Goal: Task Accomplishment & Management: Use online tool/utility

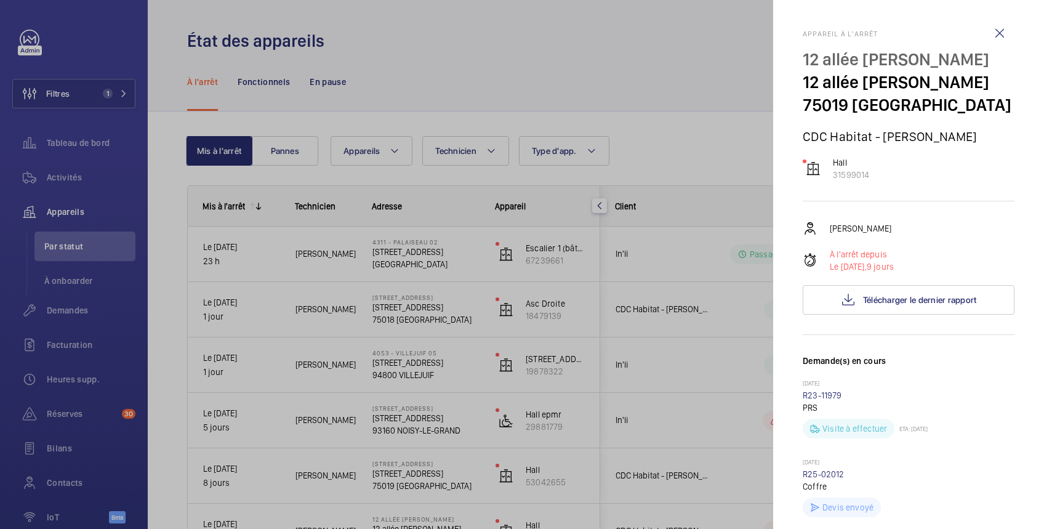
scroll to position [656, 0]
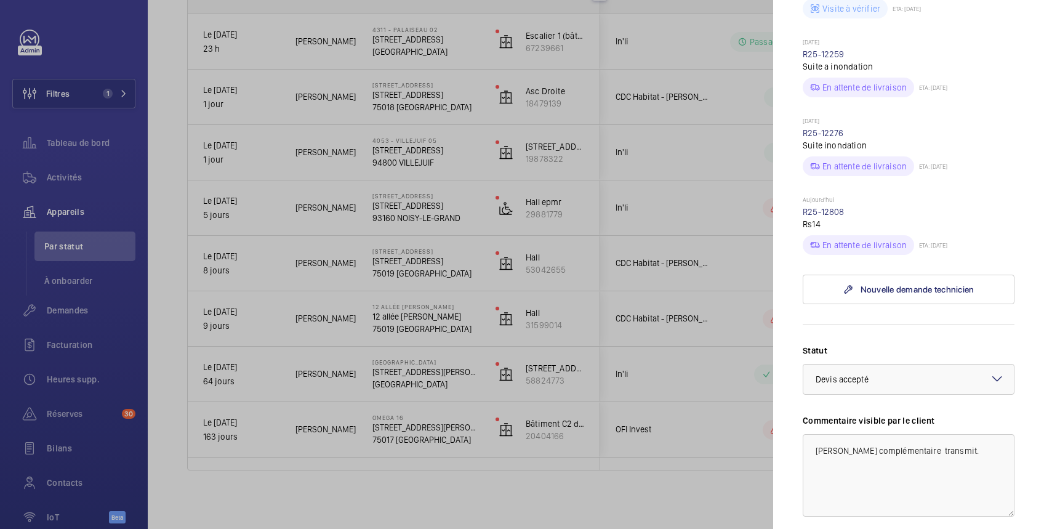
click at [78, 146] on div at bounding box center [522, 264] width 1044 height 529
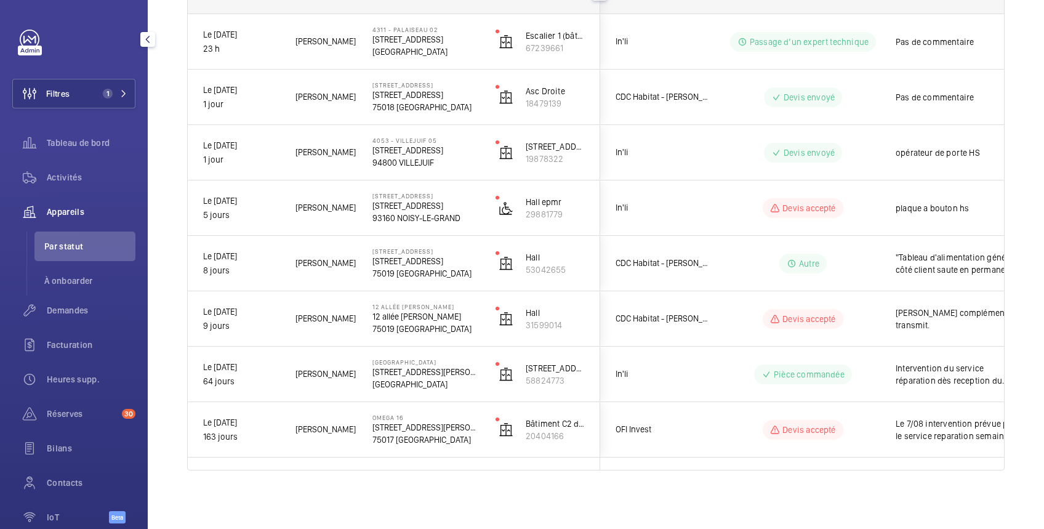
click at [78, 146] on span "Tableau de bord" at bounding box center [91, 143] width 89 height 12
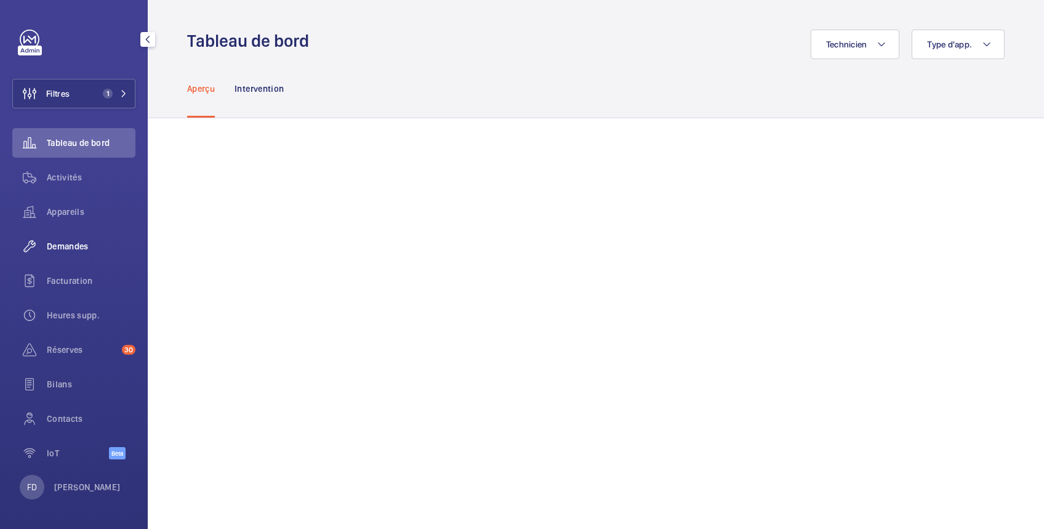
click at [78, 252] on div "Demandes" at bounding box center [73, 246] width 123 height 30
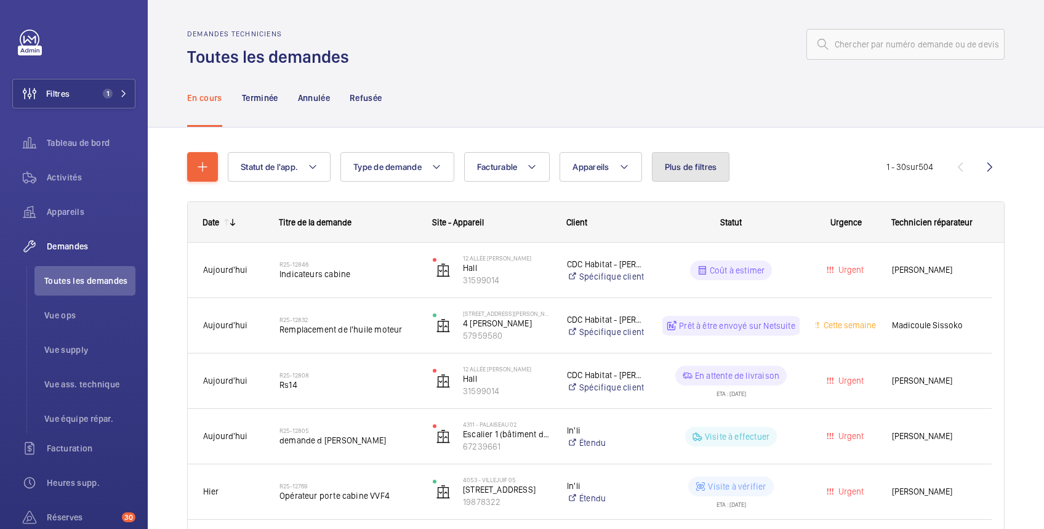
click at [685, 164] on span "Plus de filtres" at bounding box center [691, 167] width 52 height 10
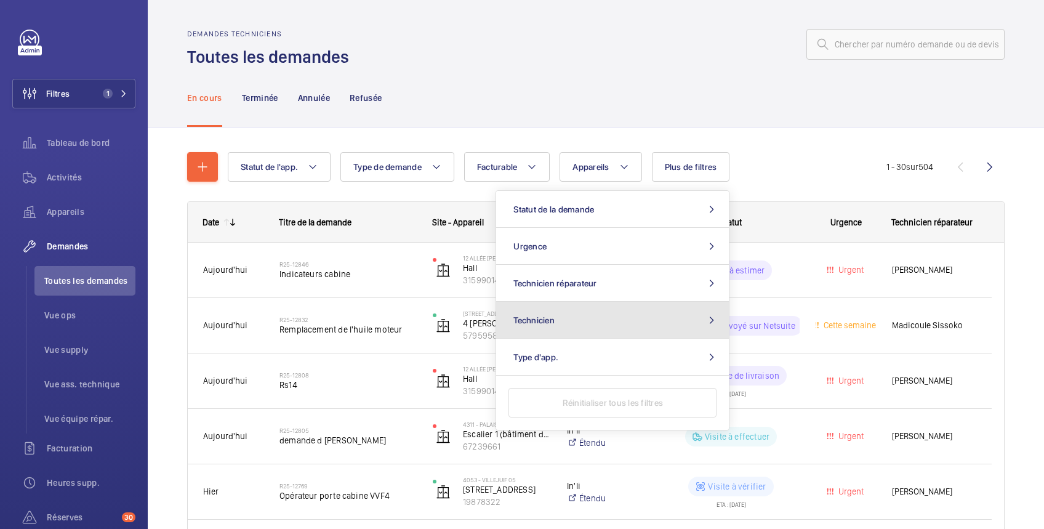
click at [659, 324] on button "Technicien" at bounding box center [612, 320] width 233 height 37
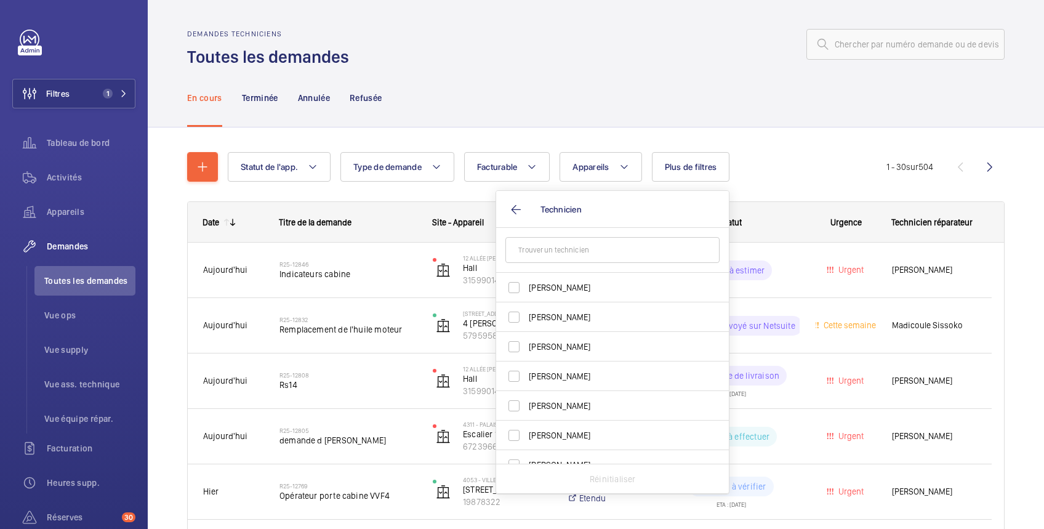
click at [625, 246] on input "text" at bounding box center [612, 250] width 214 height 26
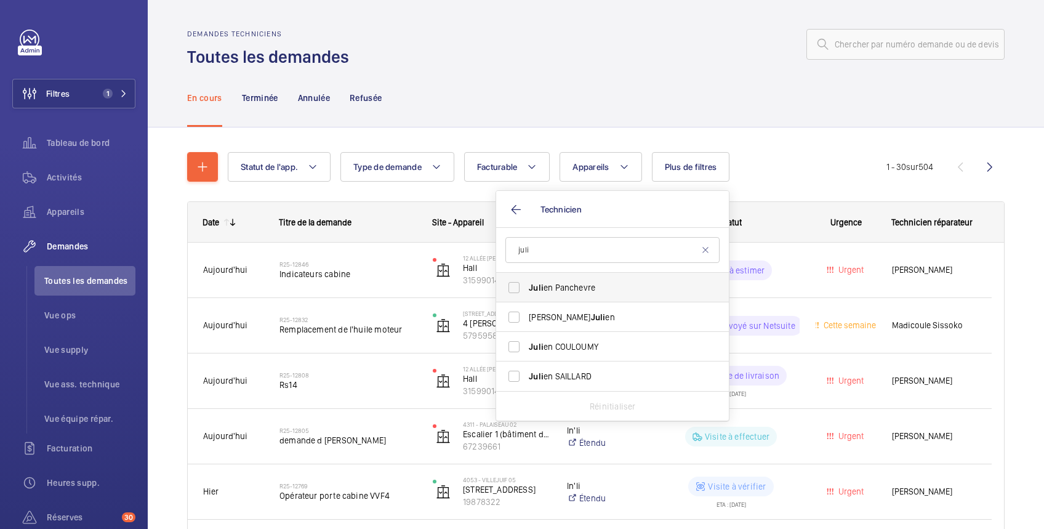
type input "juli"
click at [597, 286] on span "Juli en Panchevre" at bounding box center [613, 287] width 169 height 12
click at [526, 286] on input "Juli en Panchevre" at bounding box center [514, 287] width 25 height 25
checkbox input "true"
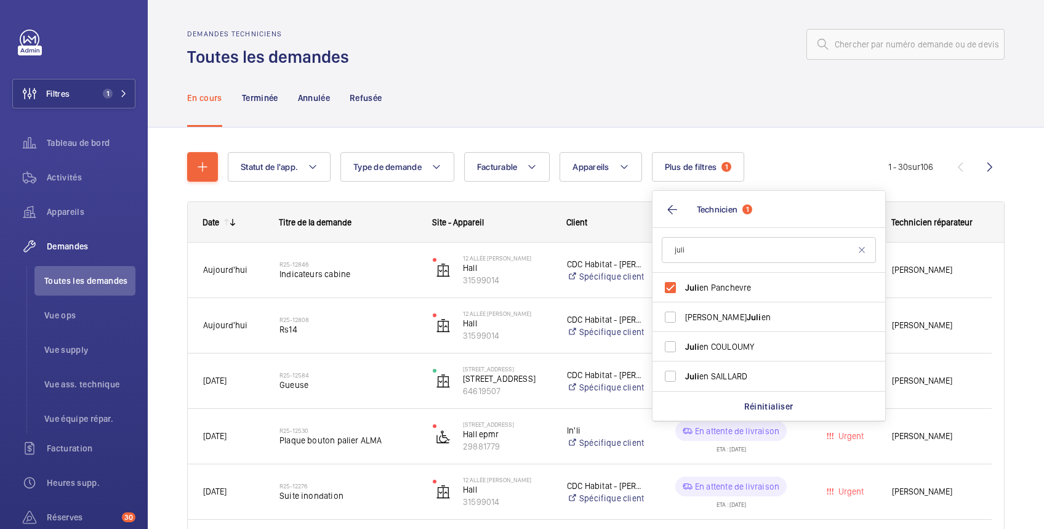
click at [665, 77] on div "En cours Terminée Annulée Refusée" at bounding box center [596, 97] width 818 height 58
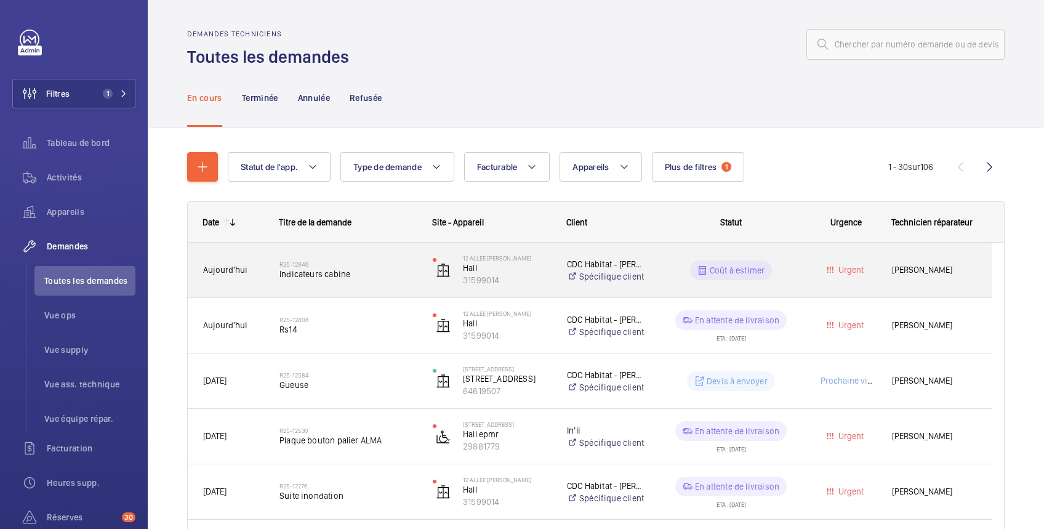
click at [738, 278] on div "Coût à estimer" at bounding box center [731, 270] width 82 height 20
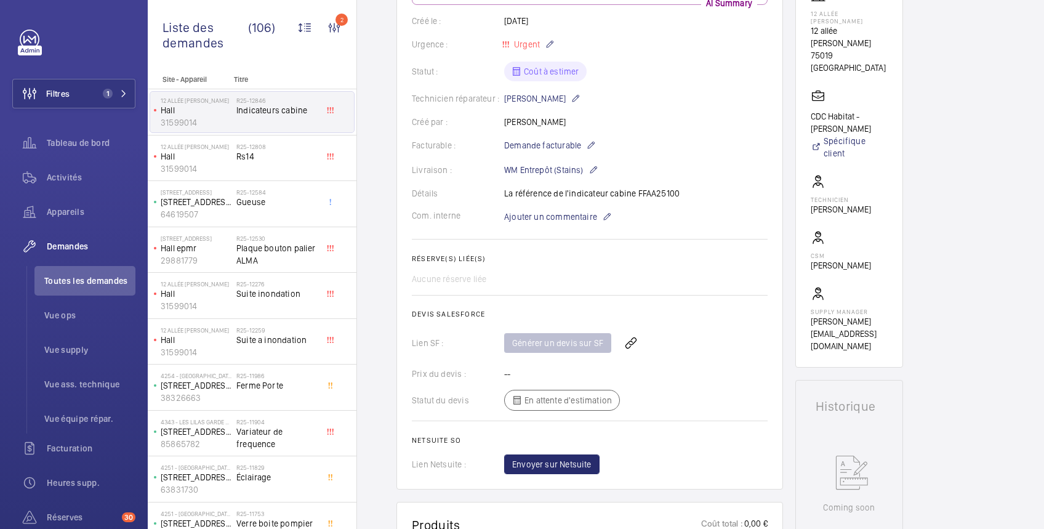
scroll to position [243, 0]
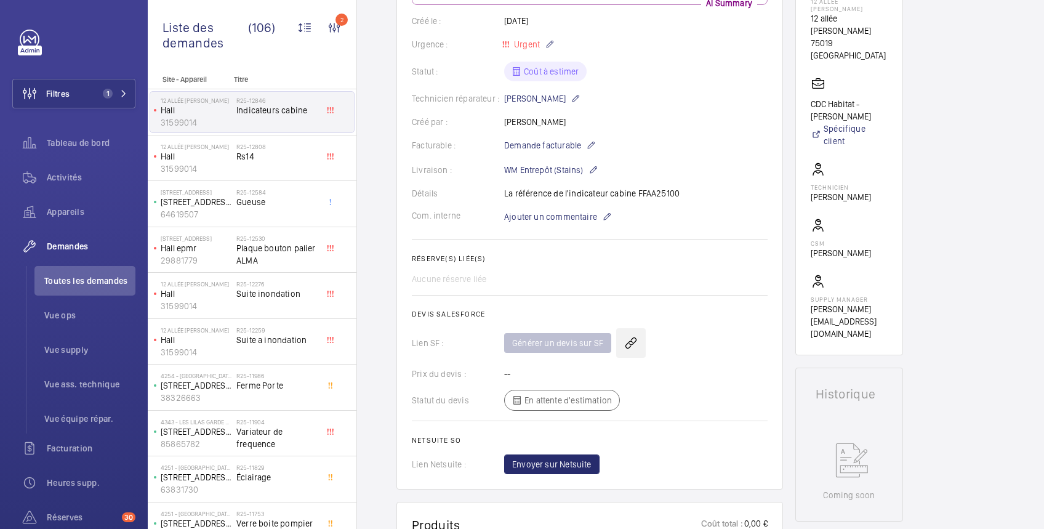
click at [630, 344] on wm-front-icon-button at bounding box center [631, 343] width 30 height 30
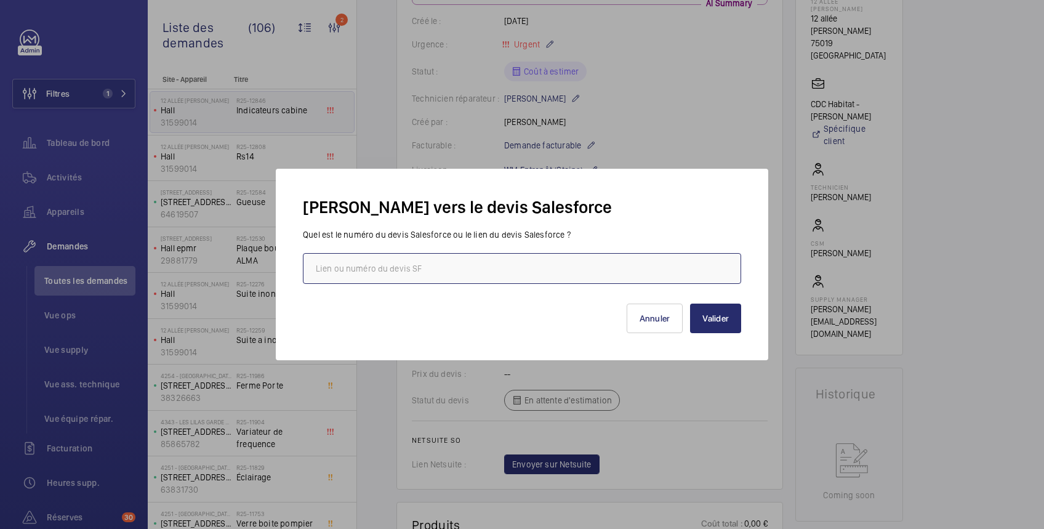
click at [580, 257] on input "text" at bounding box center [522, 268] width 438 height 31
paste input "[URL][DOMAIN_NAME]"
type input "[URL][DOMAIN_NAME]"
click at [717, 320] on button "Valider" at bounding box center [715, 319] width 51 height 30
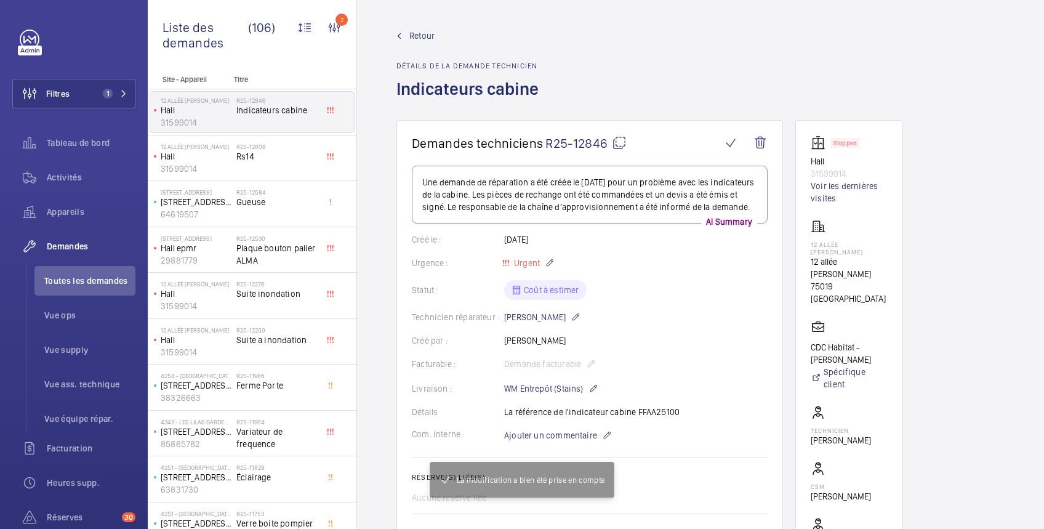
click at [421, 36] on span "Retour" at bounding box center [421, 36] width 25 height 12
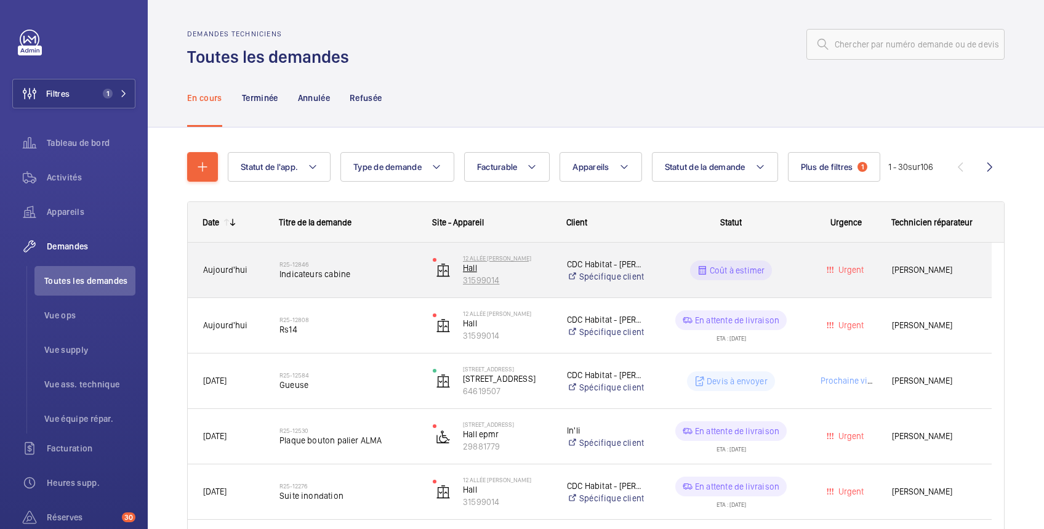
drag, startPoint x: 511, startPoint y: 283, endPoint x: 461, endPoint y: 271, distance: 51.4
click at [461, 271] on wm-front-device-cell "[STREET_ADDRESS][PERSON_NAME] Hall 31599014" at bounding box center [492, 270] width 118 height 31
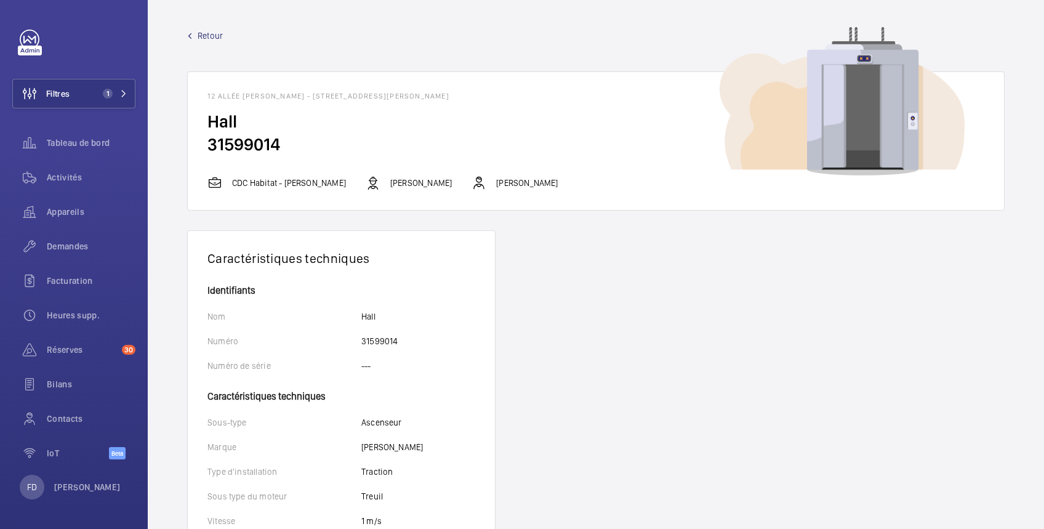
drag, startPoint x: 211, startPoint y: 144, endPoint x: 314, endPoint y: 150, distance: 103.0
click at [314, 150] on h2 "31599014" at bounding box center [595, 144] width 777 height 23
copy h2 "31599014"
click at [207, 31] on span "Retour" at bounding box center [210, 36] width 25 height 12
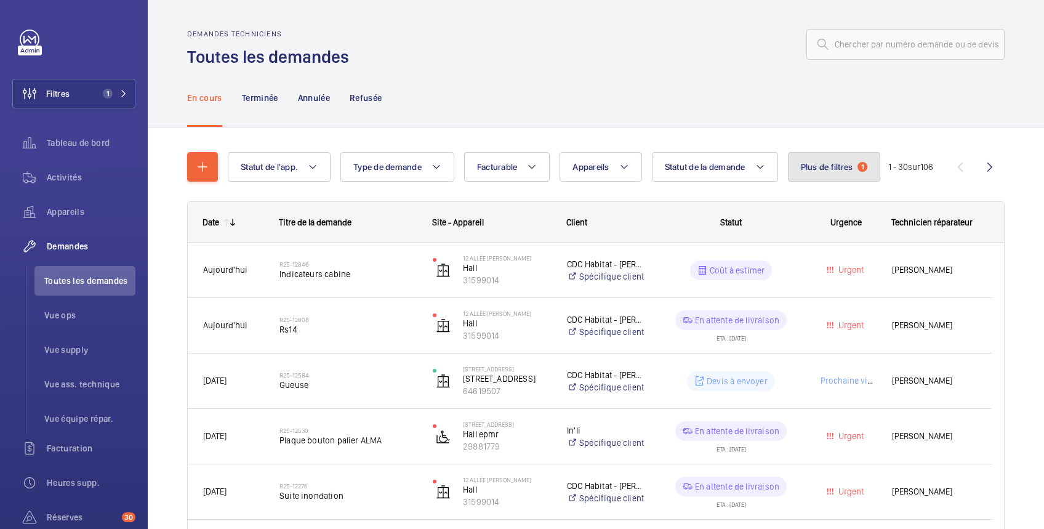
click at [833, 172] on span "Plus de filtres" at bounding box center [827, 167] width 52 height 10
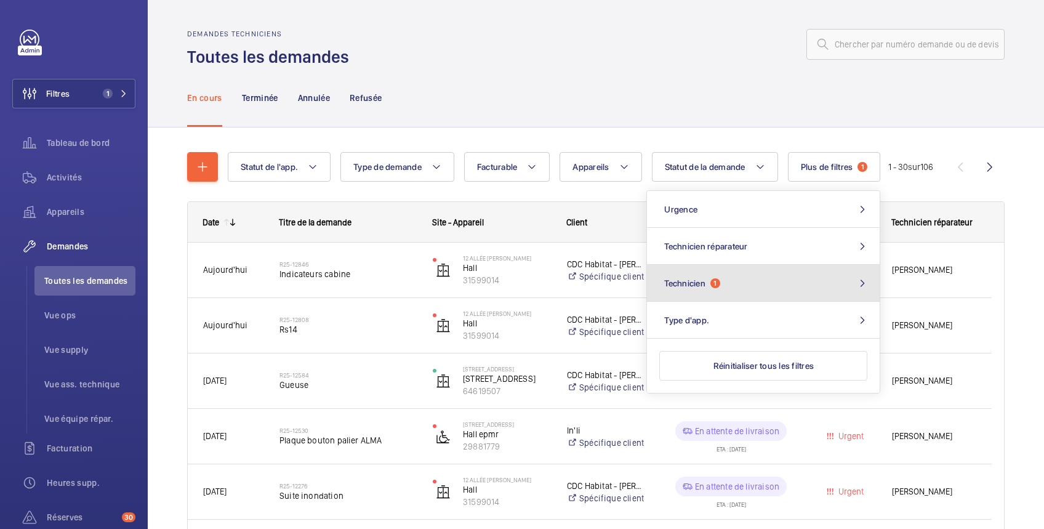
click at [726, 283] on button "Technicien 1" at bounding box center [763, 283] width 233 height 37
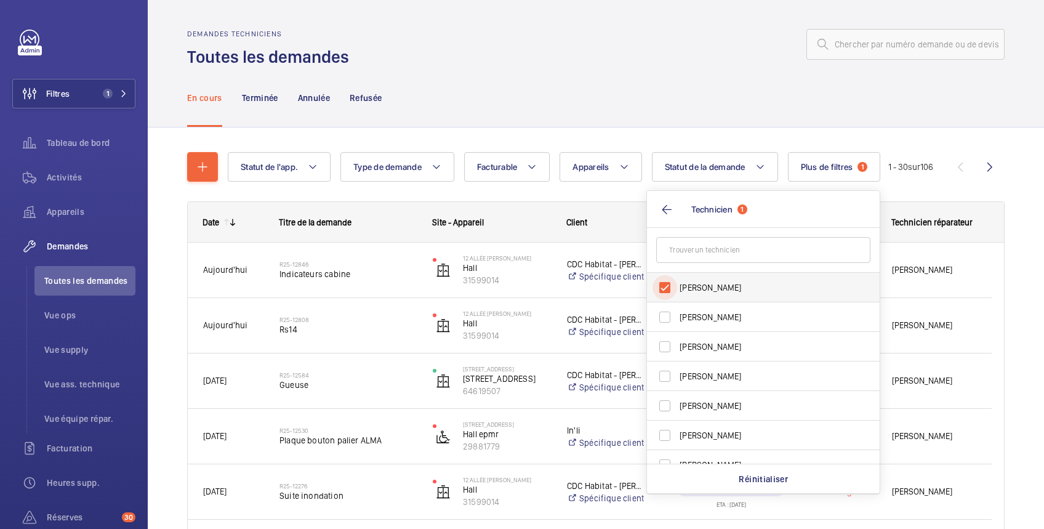
click at [669, 290] on input "[PERSON_NAME]" at bounding box center [665, 287] width 25 height 25
checkbox input "false"
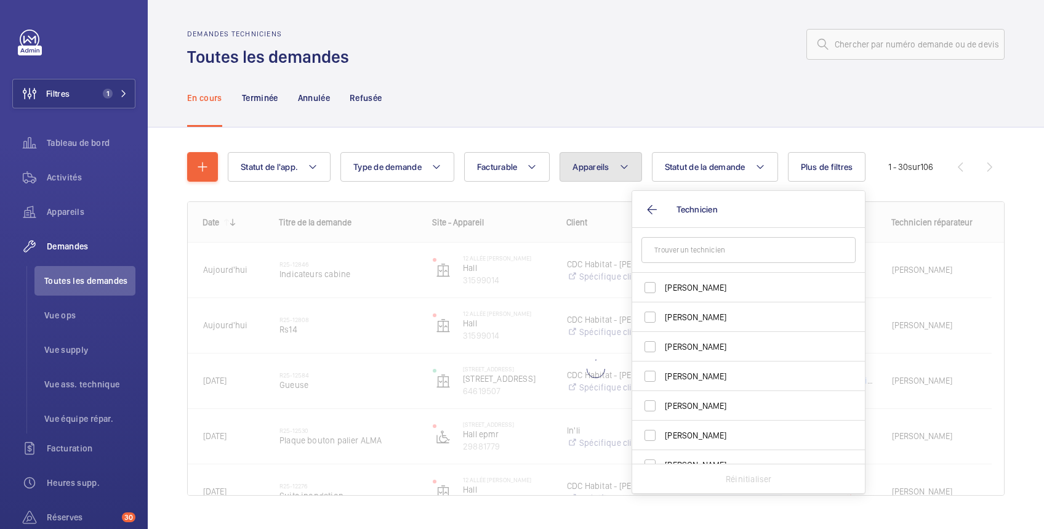
click at [590, 169] on span "Appareils" at bounding box center [591, 167] width 36 height 10
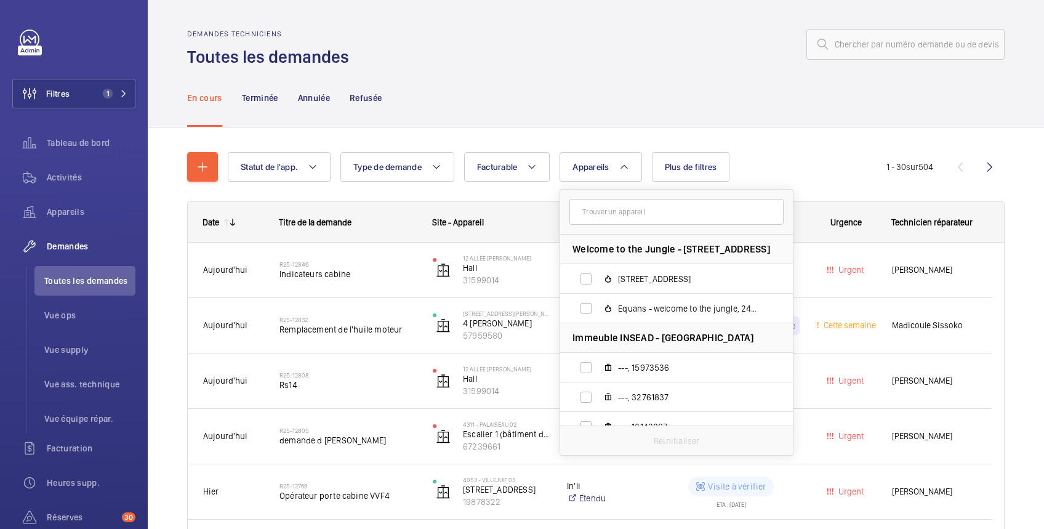
click at [592, 209] on input "text" at bounding box center [676, 212] width 214 height 26
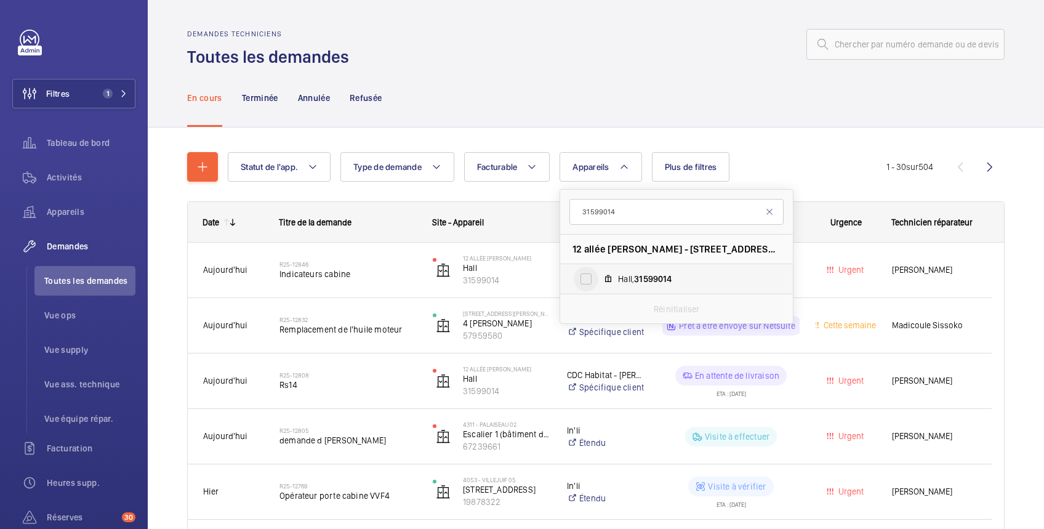
type input "31599014"
click at [591, 284] on input "Hall, 31599014" at bounding box center [586, 279] width 25 height 25
checkbox input "true"
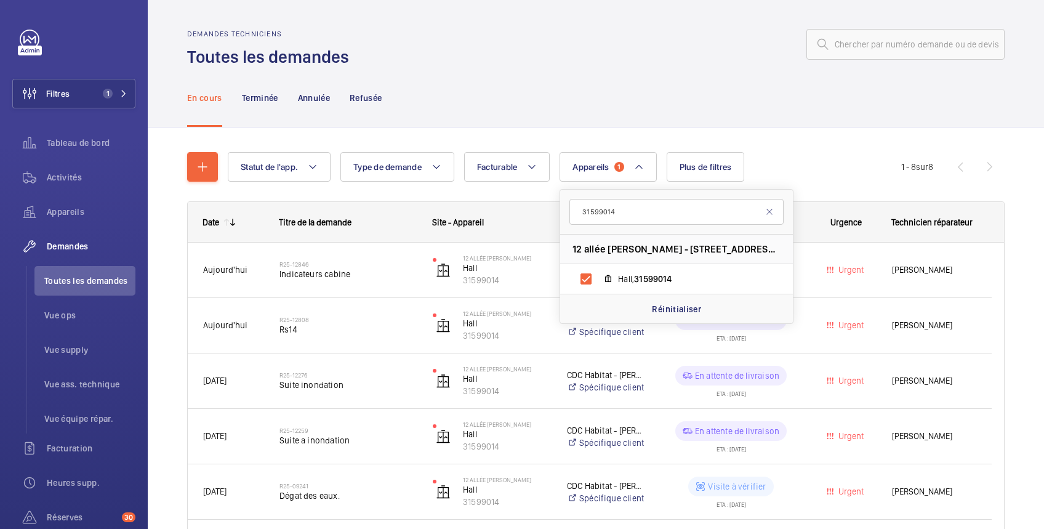
click at [587, 115] on div "En cours Terminée Annulée Refusée" at bounding box center [596, 97] width 818 height 58
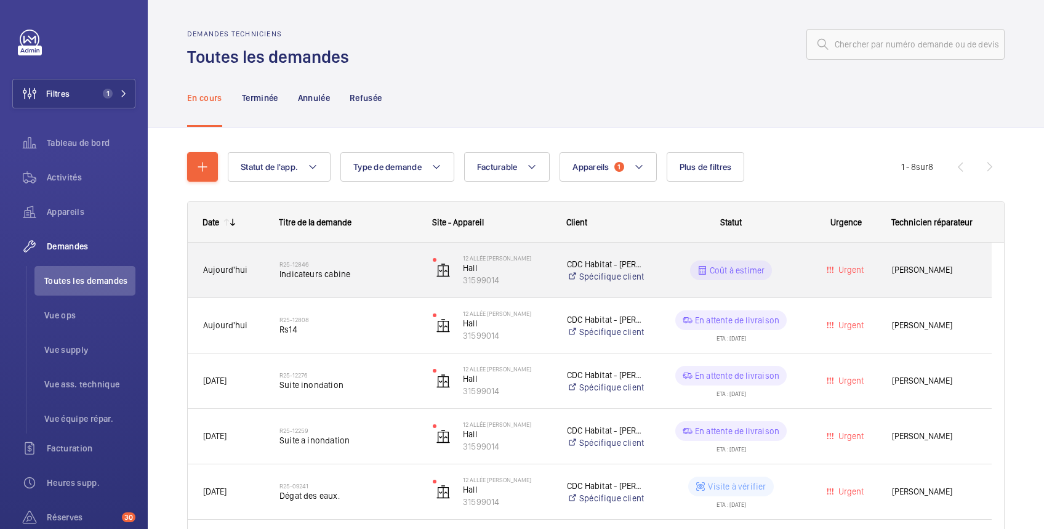
click at [742, 264] on p "Coût à estimer" at bounding box center [737, 270] width 55 height 12
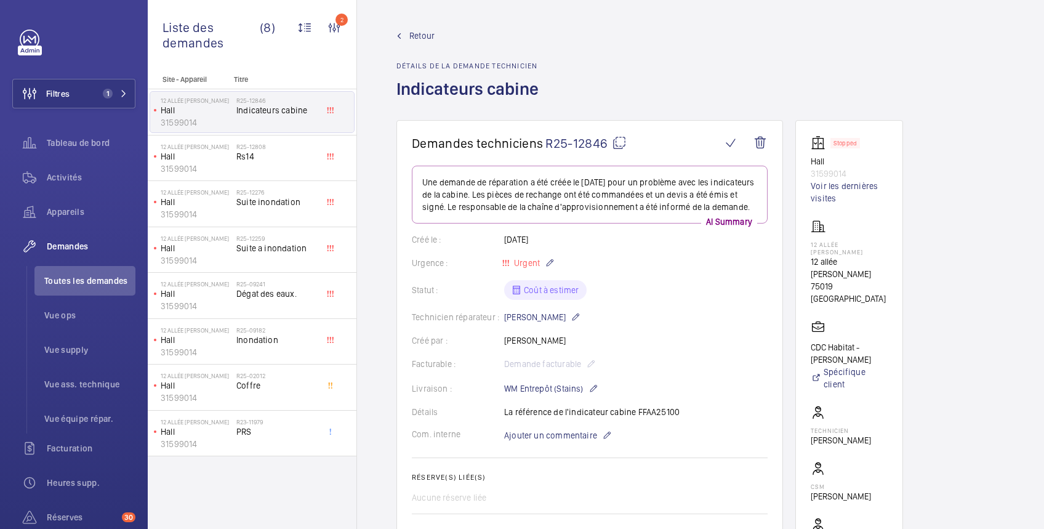
scroll to position [219, 0]
